Goal: Navigation & Orientation: Find specific page/section

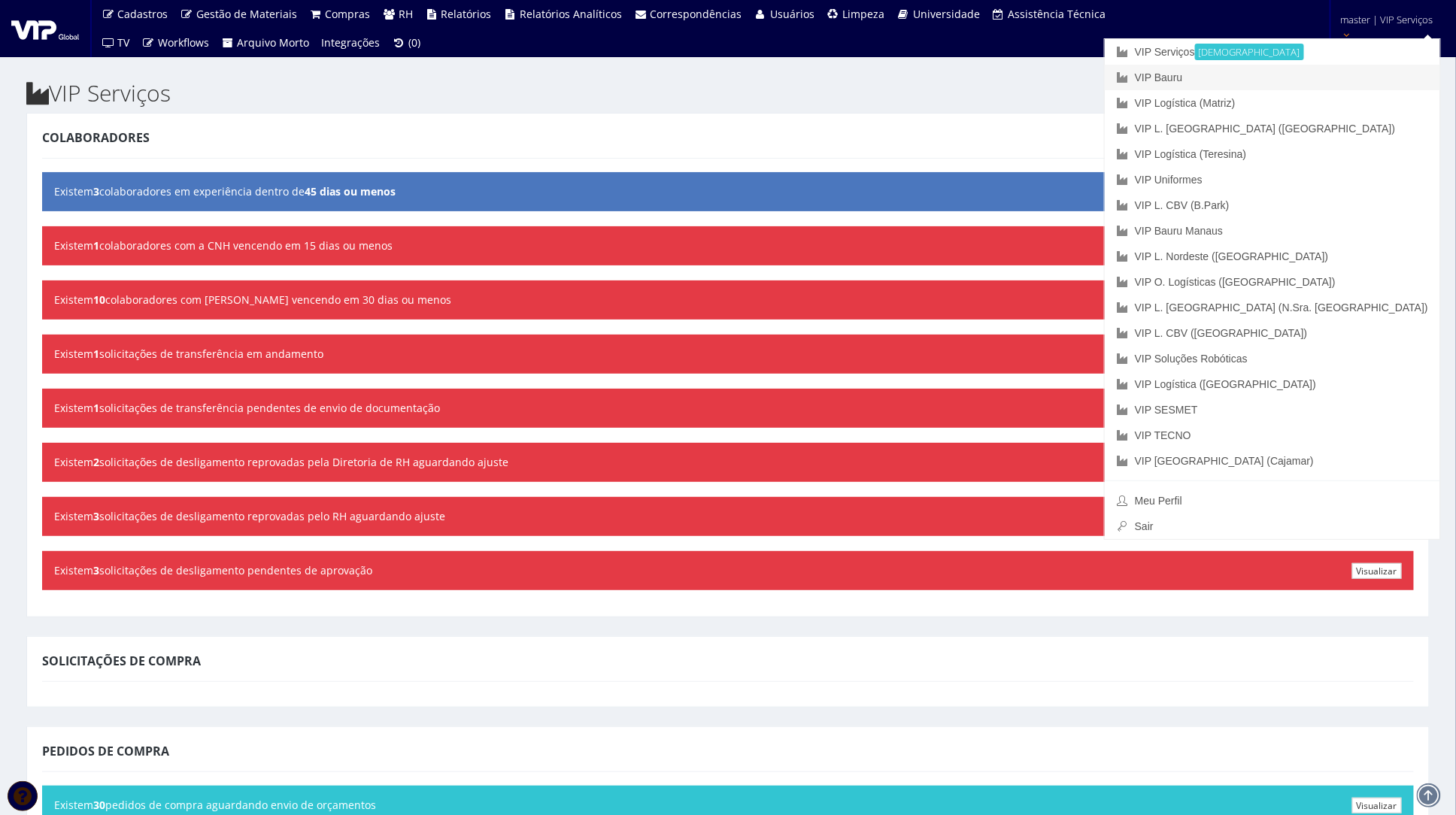
click at [1342, 73] on link "VIP Bauru" at bounding box center [1272, 77] width 335 height 26
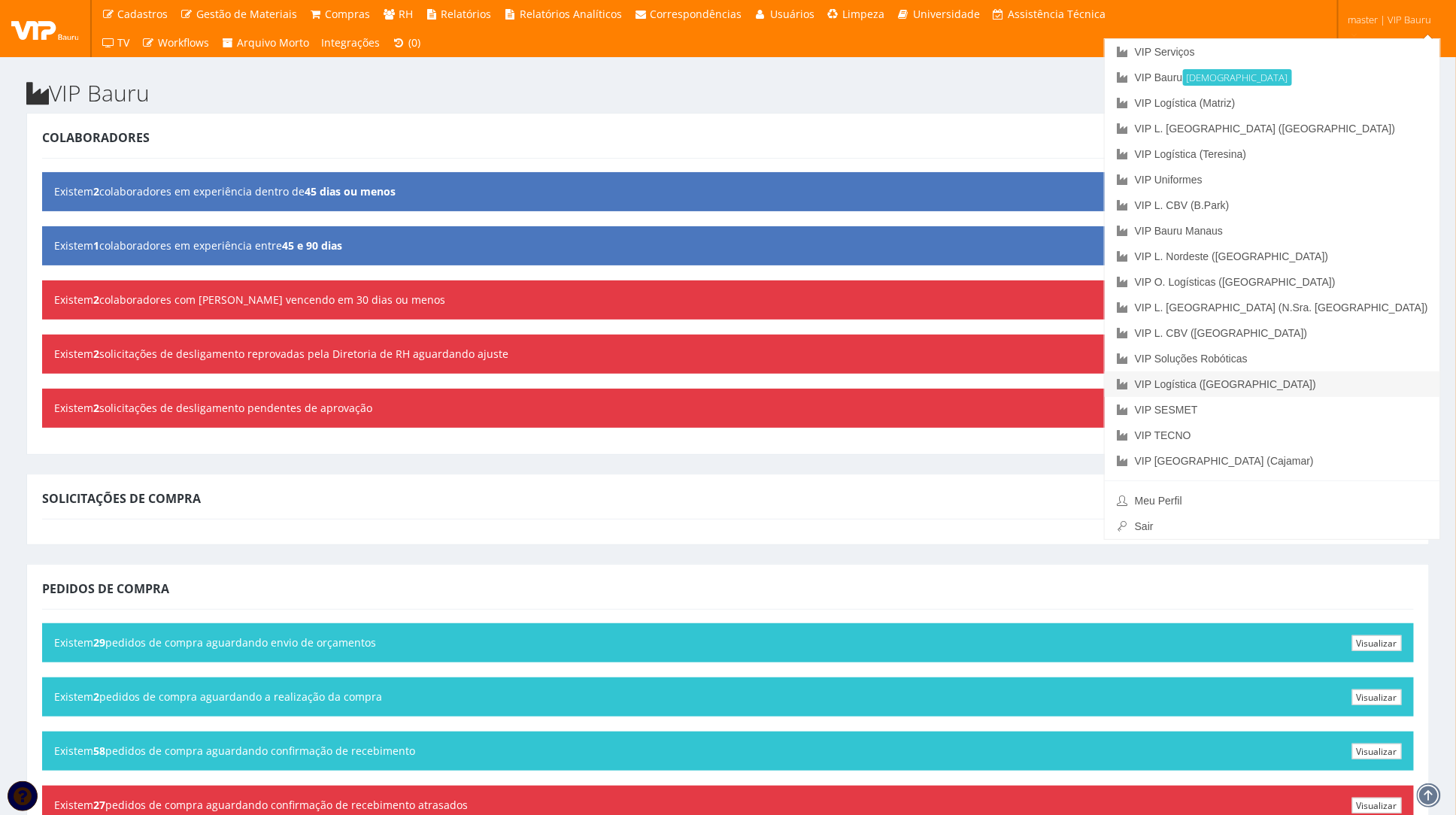
click at [1321, 383] on link "VIP Logística ([GEOGRAPHIC_DATA])" at bounding box center [1272, 384] width 335 height 26
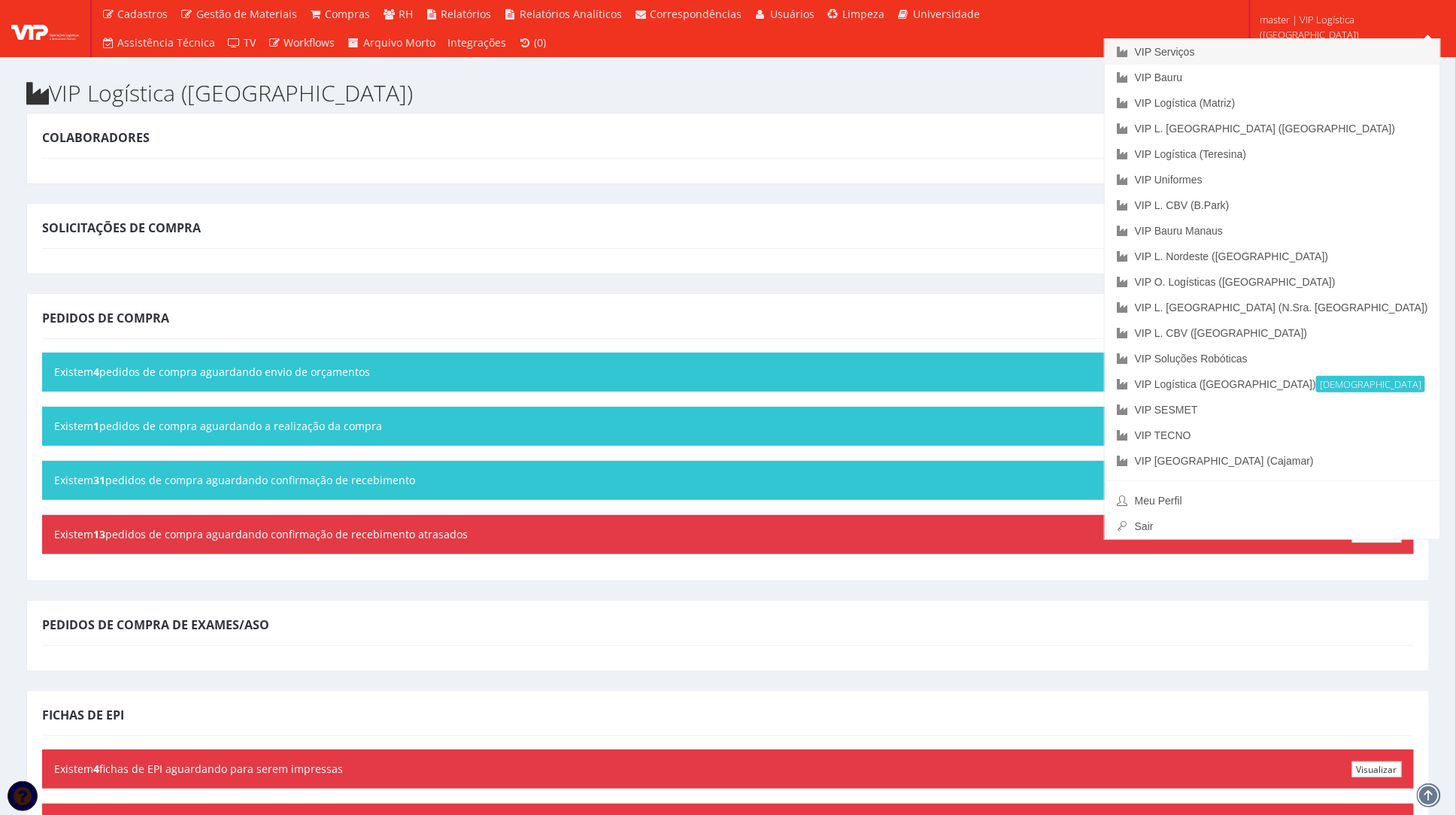
click at [1292, 62] on link "VIP Serviços" at bounding box center [1272, 52] width 335 height 26
